Goal: Task Accomplishment & Management: Complete application form

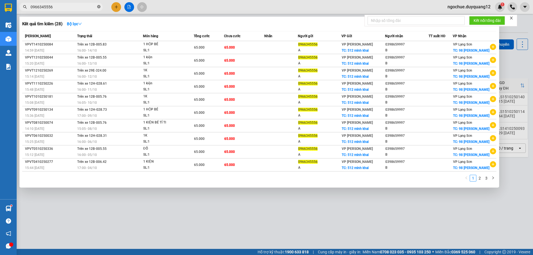
click at [99, 8] on icon "close-circle" at bounding box center [98, 6] width 3 height 3
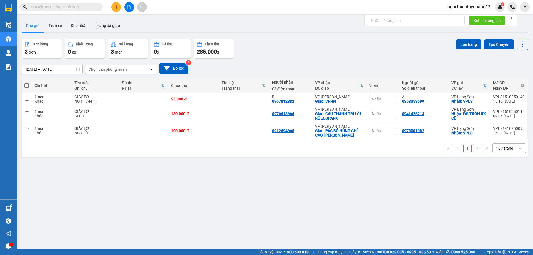
paste input "098 1326969"
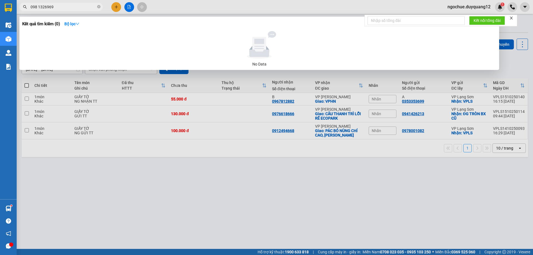
click at [38, 9] on input "098 1326969" at bounding box center [63, 7] width 65 height 6
type input "091326969"
drag, startPoint x: 100, startPoint y: 7, endPoint x: 93, endPoint y: 10, distance: 8.2
click at [100, 7] on span "091326969" at bounding box center [60, 7] width 83 height 8
click at [98, 7] on icon "close-circle" at bounding box center [98, 6] width 3 height 3
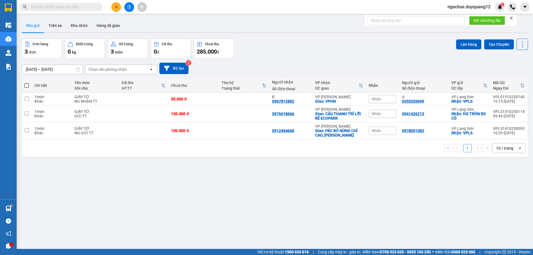
paste input "0978081093"
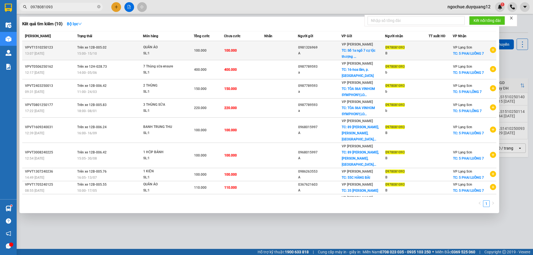
type input "0978081093"
click at [433, 58] on td at bounding box center [440, 50] width 24 height 19
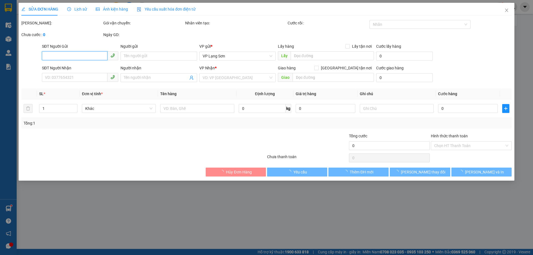
type input "0981326969"
type input "A"
checkbox input "true"
type input "Số 1a ngõ 7 cự lộc thượng đình [PERSON_NAME]"
type input "0978081093"
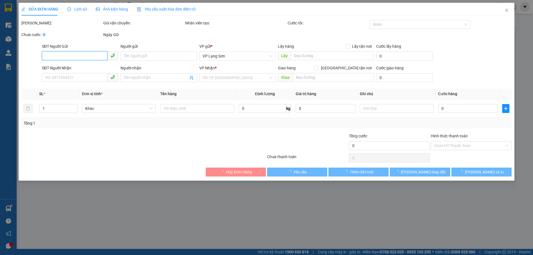
type input "B"
checkbox input "true"
type input "5 PHAI LUÔNG 7"
type input "100.000"
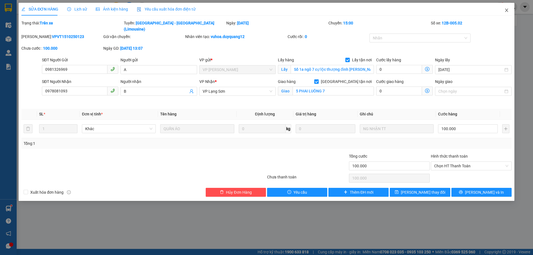
click at [506, 9] on icon "close" at bounding box center [506, 10] width 3 height 3
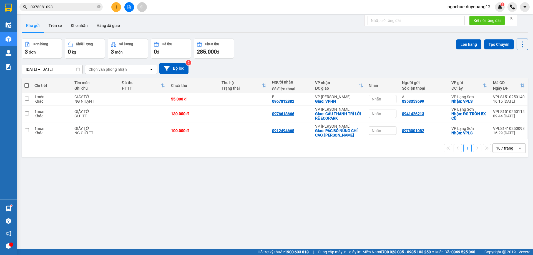
click at [375, 64] on div "[DATE] – [DATE] Press the down arrow key to interact with the calendar and sele…" at bounding box center [275, 68] width 506 height 11
